Goal: Manage account settings

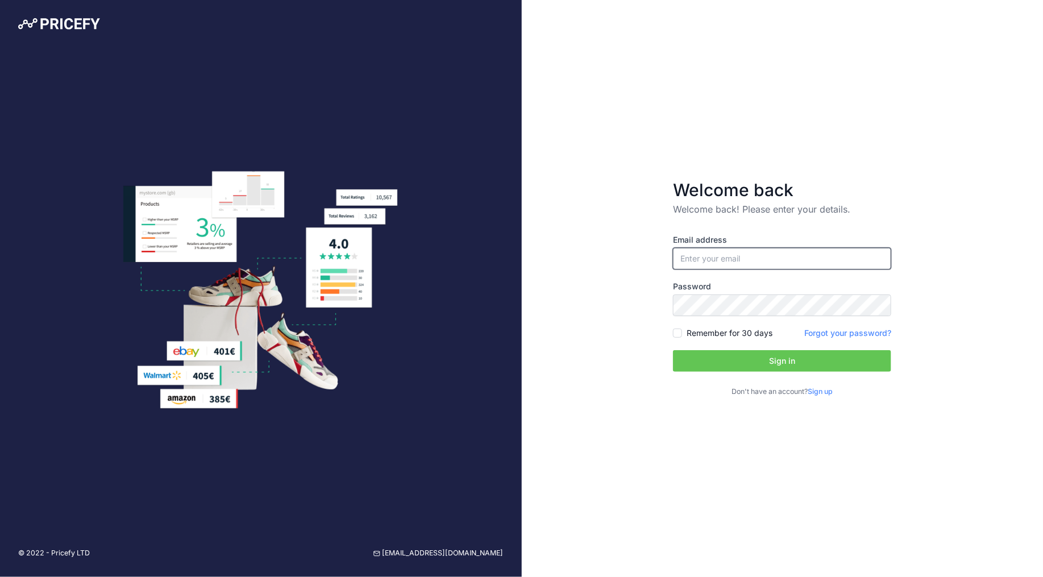
type input "[PERSON_NAME][EMAIL_ADDRESS][DOMAIN_NAME]"
click at [761, 361] on button "Sign in" at bounding box center [782, 361] width 218 height 22
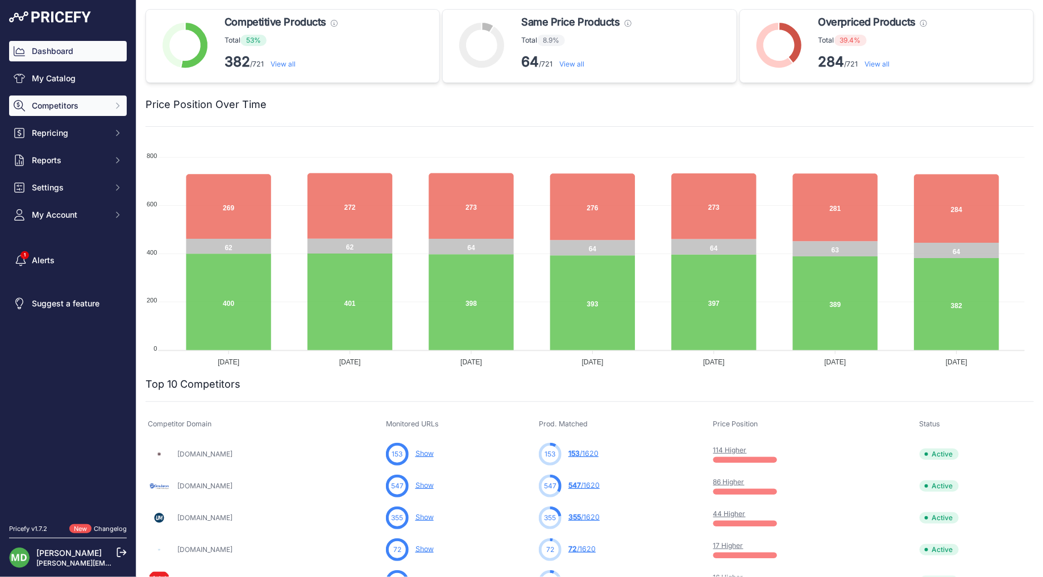
click at [80, 102] on span "Competitors" at bounding box center [69, 105] width 74 height 11
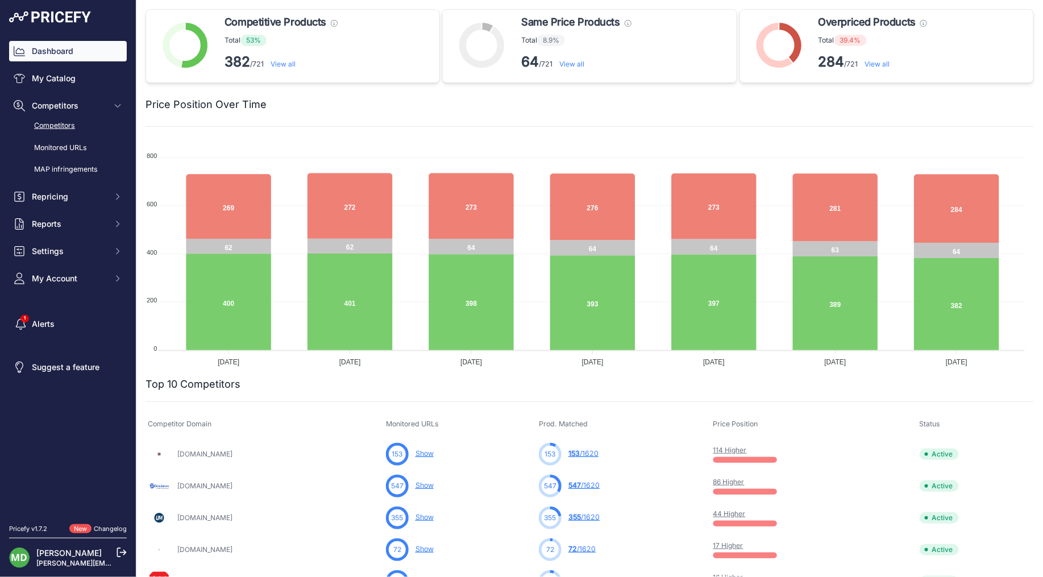
click at [85, 128] on link "Competitors" at bounding box center [68, 126] width 118 height 20
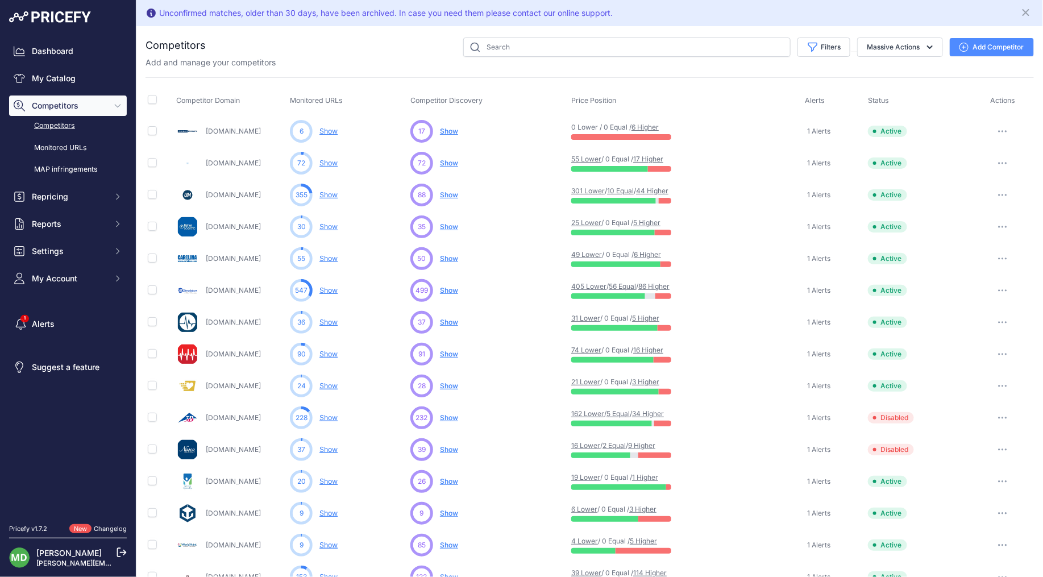
click at [307, 67] on div "Add and manage your competitors" at bounding box center [590, 62] width 888 height 11
click at [382, 47] on div "Filters Competitor Status Select an option Active Disabled Update Profile Pendi…" at bounding box center [620, 47] width 828 height 19
click at [32, 24] on div "Dashboard My Catalog Competitors Competitors Monitored URLs MAP infringements R…" at bounding box center [68, 260] width 136 height 520
click at [44, 18] on img at bounding box center [50, 16] width 82 height 11
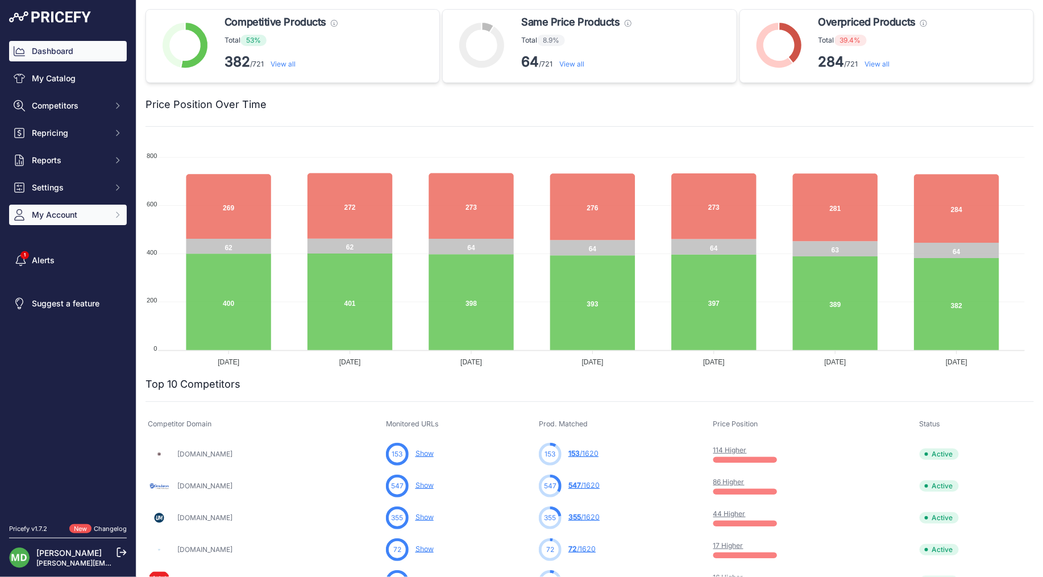
click at [69, 218] on span "My Account" at bounding box center [69, 214] width 74 height 11
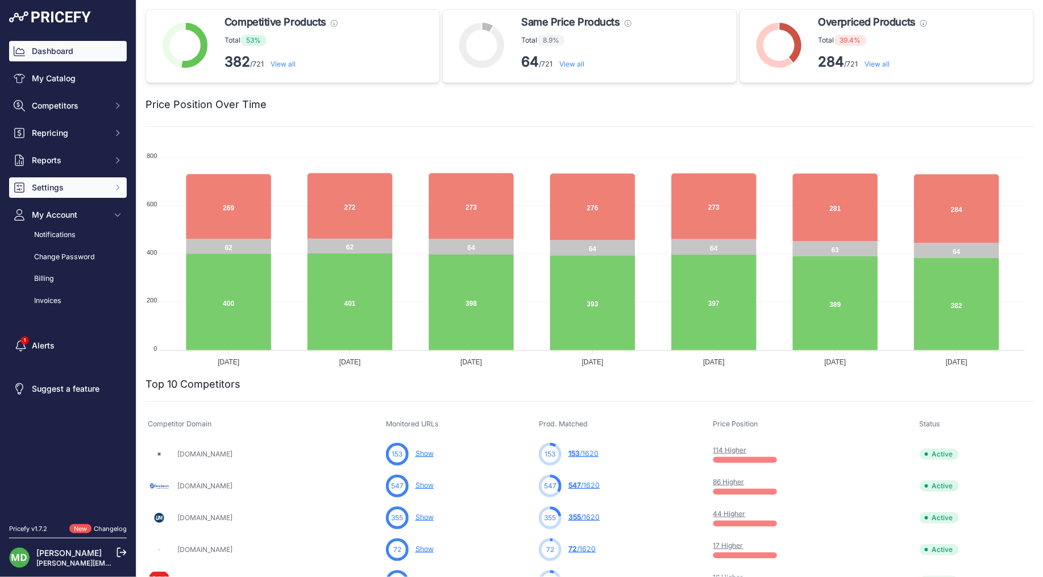
click at [78, 186] on span "Settings" at bounding box center [69, 187] width 74 height 11
click at [77, 186] on span "Settings" at bounding box center [69, 187] width 74 height 11
click at [87, 215] on span "My Account" at bounding box center [69, 214] width 74 height 11
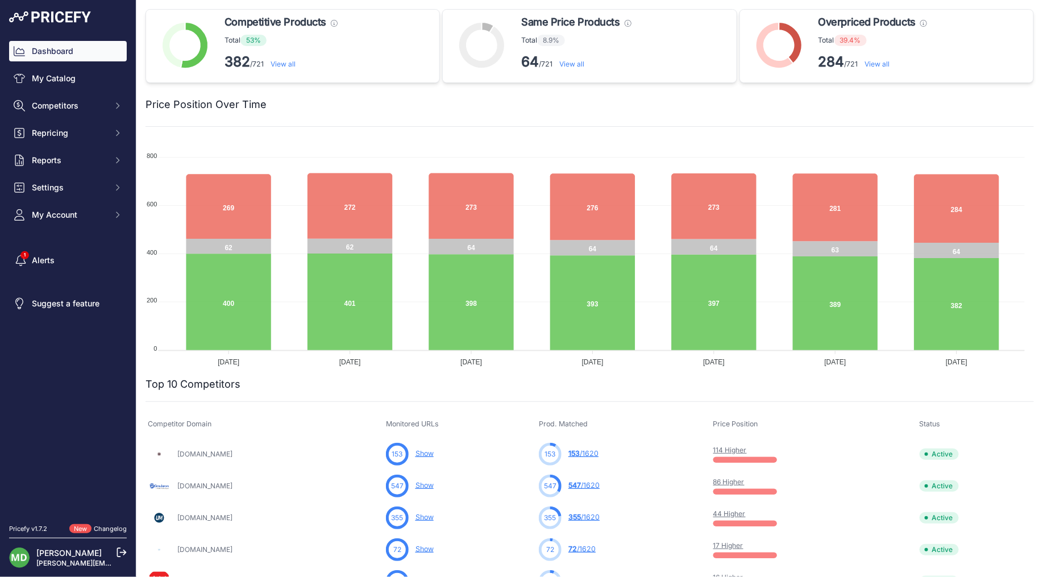
click at [105, 526] on link "Changelog" at bounding box center [110, 529] width 33 height 8
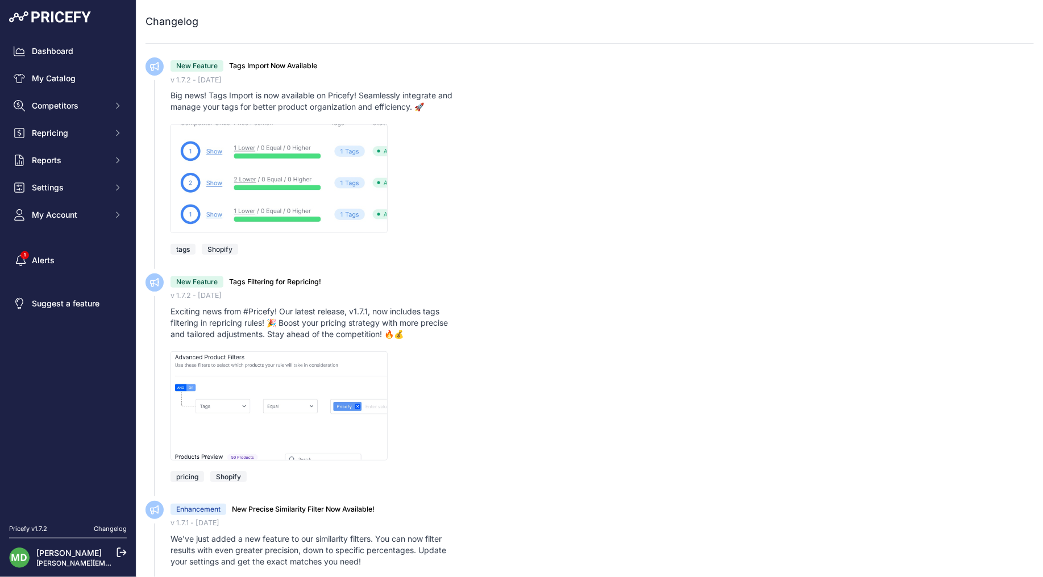
click at [53, 20] on img at bounding box center [50, 16] width 82 height 11
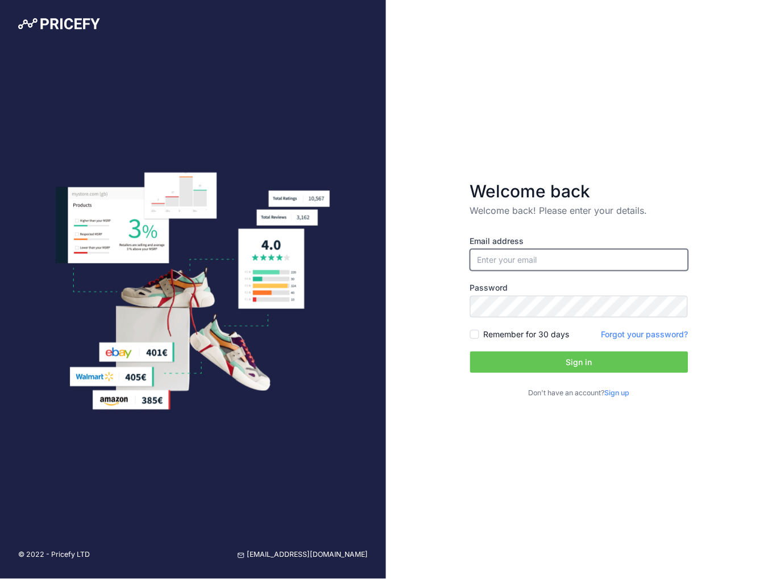
type input "[PERSON_NAME][EMAIL_ADDRESS][DOMAIN_NAME]"
click at [573, 359] on button "Sign in" at bounding box center [579, 362] width 218 height 22
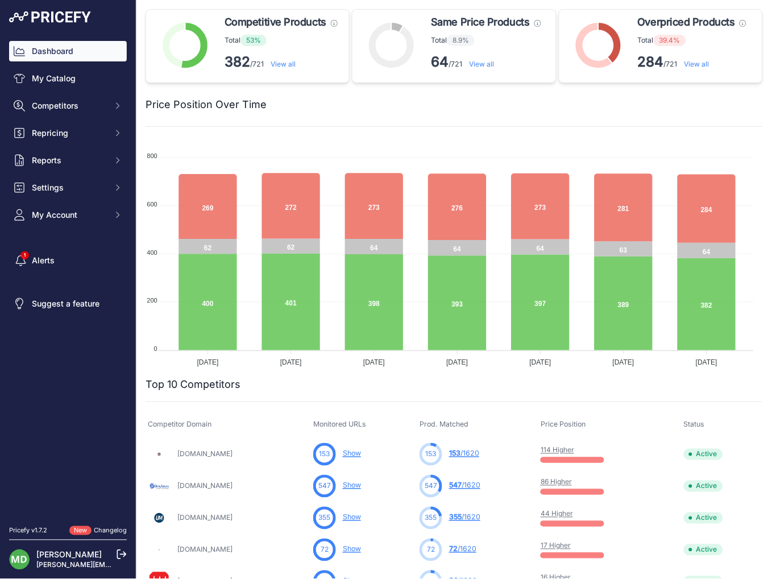
click at [49, 555] on link "Mike Duda" at bounding box center [68, 555] width 65 height 10
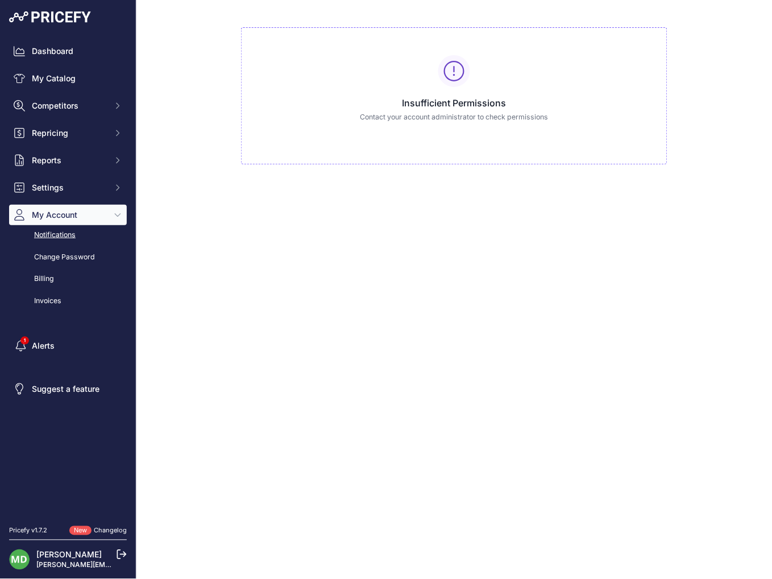
click at [57, 233] on link "Notifications" at bounding box center [68, 235] width 118 height 20
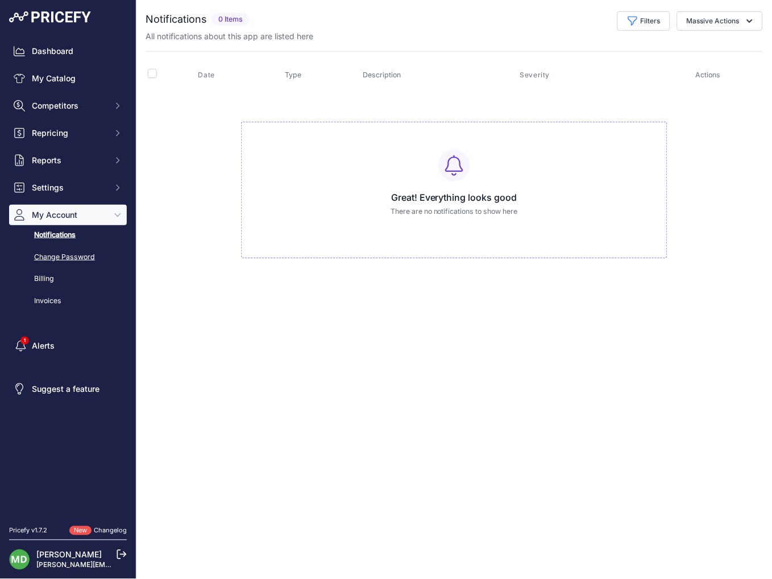
click at [65, 252] on link "Change Password" at bounding box center [68, 257] width 118 height 20
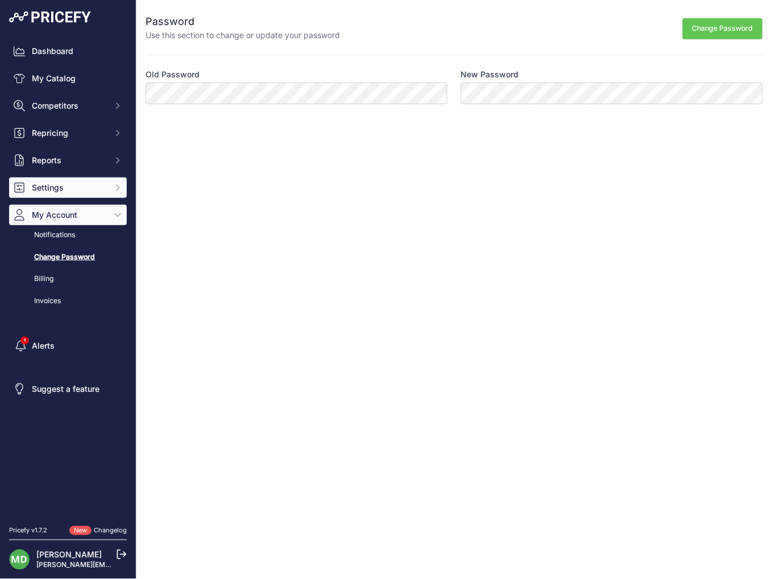
click at [46, 185] on span "Settings" at bounding box center [69, 187] width 74 height 11
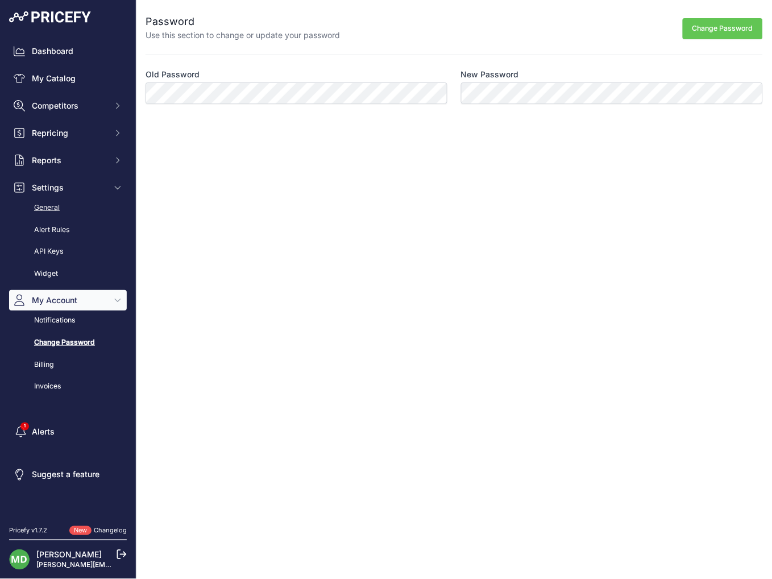
click at [53, 207] on link "General" at bounding box center [68, 208] width 118 height 20
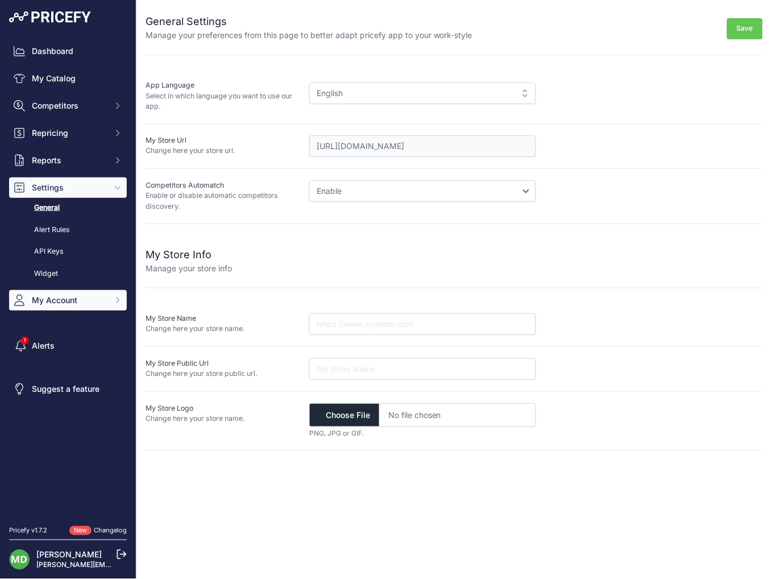
click at [80, 297] on span "My Account" at bounding box center [69, 299] width 74 height 11
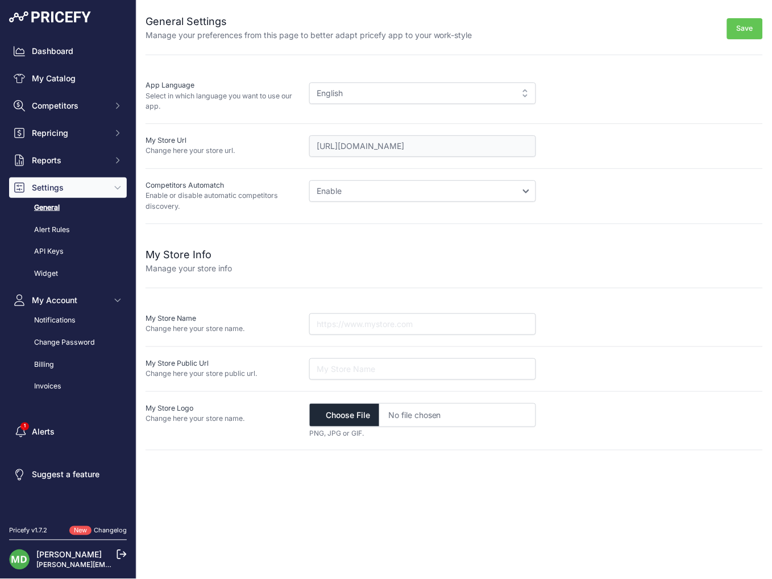
click at [77, 567] on link "[PERSON_NAME][EMAIL_ADDRESS][DOMAIN_NAME]" at bounding box center [123, 564] width 175 height 9
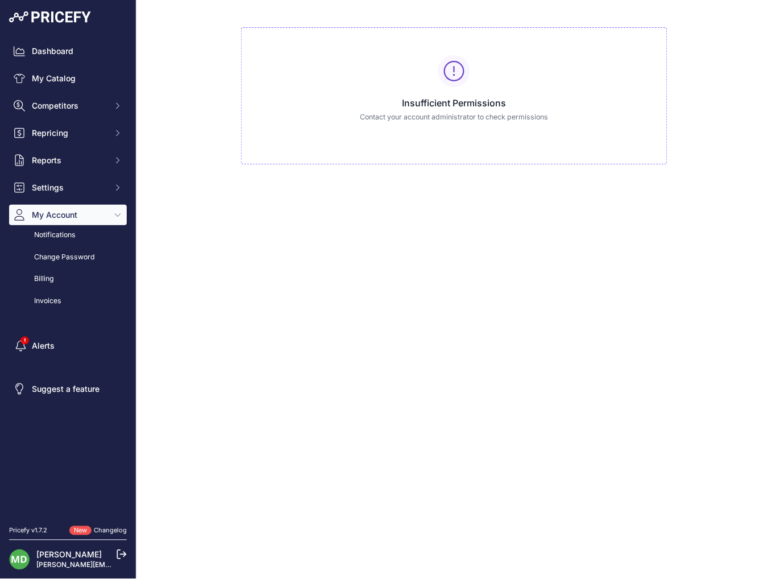
click at [123, 553] on icon at bounding box center [122, 554] width 9 height 9
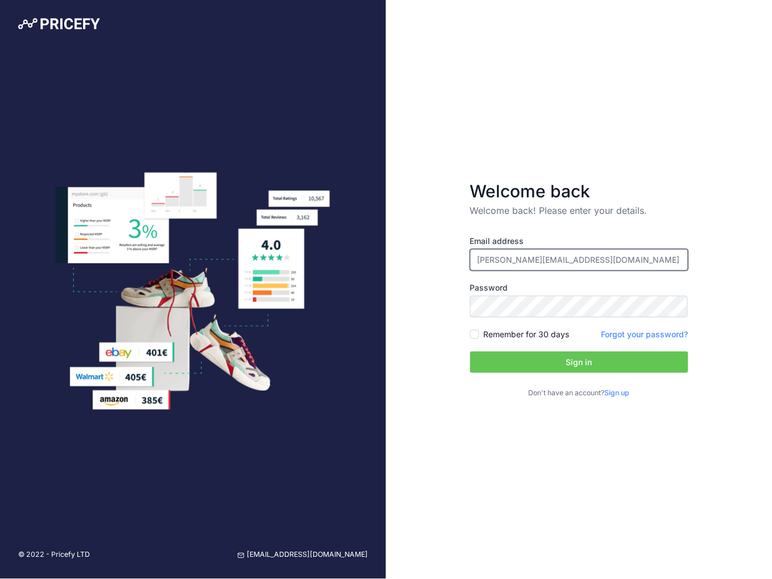
click at [534, 254] on input "[PERSON_NAME][EMAIL_ADDRESS][DOMAIN_NAME]" at bounding box center [579, 260] width 218 height 22
type input "[EMAIL_ADDRESS][DOMAIN_NAME]"
click at [576, 368] on button "Sign in" at bounding box center [579, 362] width 218 height 22
